Goal: Task Accomplishment & Management: Manage account settings

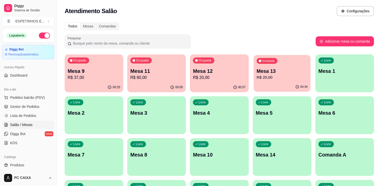
click at [277, 72] on p "Mesa 13" at bounding box center [281, 71] width 51 height 7
click at [281, 76] on p "R$ 20,00" at bounding box center [281, 78] width 51 height 6
click at [107, 72] on p "Mesa 9" at bounding box center [93, 71] width 51 height 7
click at [177, 64] on div "Ocupada Mesa 11 R$ 80,00" at bounding box center [156, 68] width 57 height 27
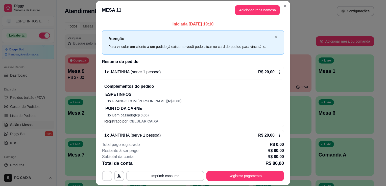
scroll to position [104, 0]
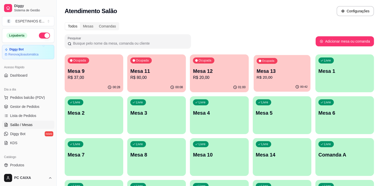
click at [276, 72] on p "Mesa 13" at bounding box center [281, 71] width 51 height 7
click at [106, 75] on p "R$ 37,00" at bounding box center [93, 78] width 51 height 6
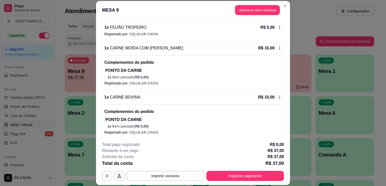
scroll to position [88, 0]
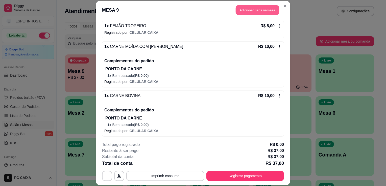
click at [249, 9] on button "Adicionar itens na mesa" at bounding box center [256, 10] width 43 height 10
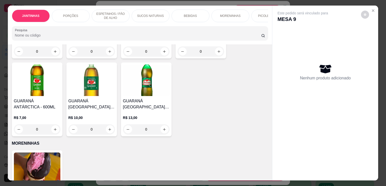
scroll to position [807, 0]
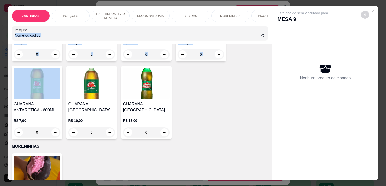
drag, startPoint x: 249, startPoint y: 45, endPoint x: 267, endPoint y: 50, distance: 19.1
click at [267, 50] on div "JANTINHAS PORÇÕES ESPETINHOS / PÃO DE ALHO SUCOS NATURAIS BEBIDAS MORENINHAS PI…" at bounding box center [140, 93] width 264 height 175
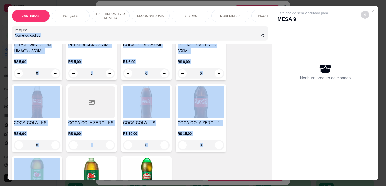
scroll to position [717, 0]
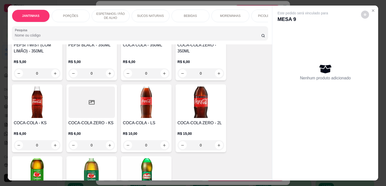
click at [334, 37] on div "Nenhum produto adicionado" at bounding box center [325, 72] width 96 height 99
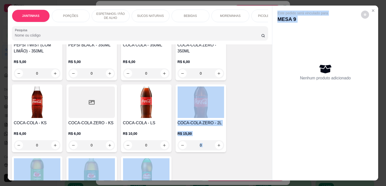
drag, startPoint x: 334, startPoint y: 37, endPoint x: 224, endPoint y: 94, distance: 123.6
click at [224, 94] on div "JANTINHAS PORÇÕES ESPETINHOS / PÃO DE ALHO SUCOS NATURAIS BEBIDAS MORENINHAS PI…" at bounding box center [193, 93] width 370 height 175
click at [163, 144] on icon "increase-product-quantity" at bounding box center [164, 146] width 4 height 4
type input "1"
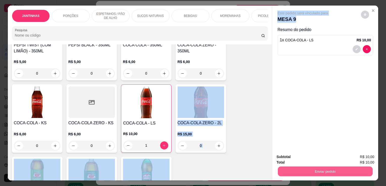
click at [344, 168] on button "Enviar pedido" at bounding box center [325, 172] width 95 height 10
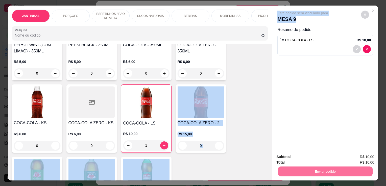
click at [363, 153] on button "Enviar pedido" at bounding box center [361, 157] width 28 height 9
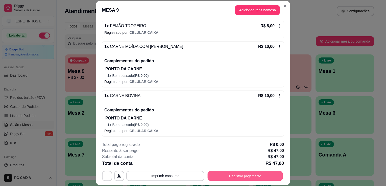
click at [239, 181] on button "Registrar pagamento" at bounding box center [244, 176] width 75 height 10
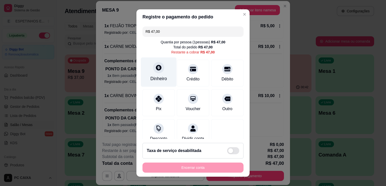
click at [148, 67] on div "Dinheiro" at bounding box center [159, 73] width 36 height 30
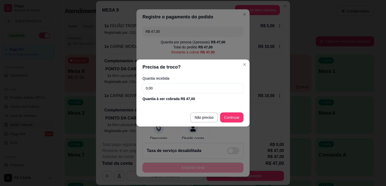
click at [153, 91] on input "0,00" at bounding box center [192, 88] width 101 height 10
click at [158, 93] on input "0,00" at bounding box center [192, 88] width 101 height 10
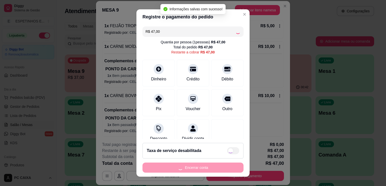
type input "R$ 0,00"
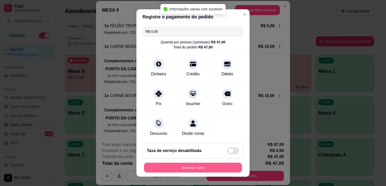
click at [213, 167] on button "Encerrar conta" at bounding box center [193, 168] width 98 height 10
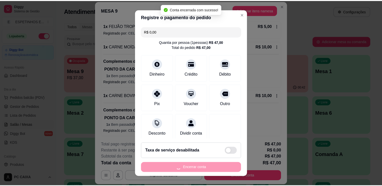
scroll to position [0, 0]
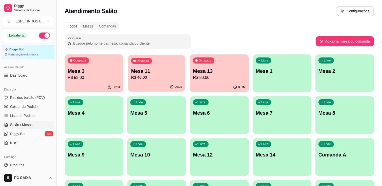
click at [141, 72] on p "Mesa 11" at bounding box center [156, 71] width 51 height 7
click at [218, 77] on p "R$ 80,00" at bounding box center [219, 78] width 51 height 6
